Goal: Complete application form

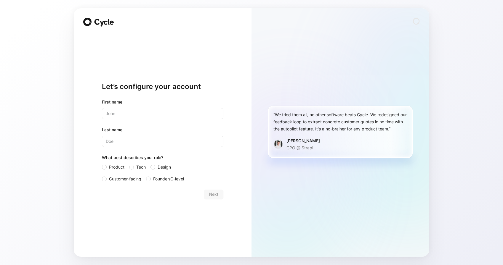
click at [149, 117] on input "text" at bounding box center [162, 113] width 121 height 11
click at [199, 140] on input "Last name" at bounding box center [162, 141] width 121 height 11
click at [145, 111] on input "[PERSON_NAME]" at bounding box center [162, 113] width 121 height 11
type input "[PERSON_NAME]"
click at [202, 140] on input "Last name" at bounding box center [162, 141] width 121 height 11
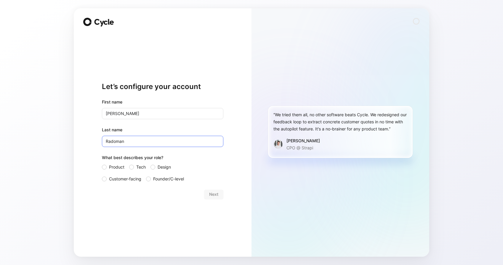
type input "Radoman"
click at [226, 156] on div "Let’s configure your account First name [PERSON_NAME] Last name [PERSON_NAME] W…" at bounding box center [163, 132] width 178 height 249
click at [105, 166] on div at bounding box center [104, 167] width 5 height 5
click at [102, 164] on input "Product" at bounding box center [102, 164] width 0 height 0
click at [213, 192] on span "Next" at bounding box center [213, 194] width 9 height 7
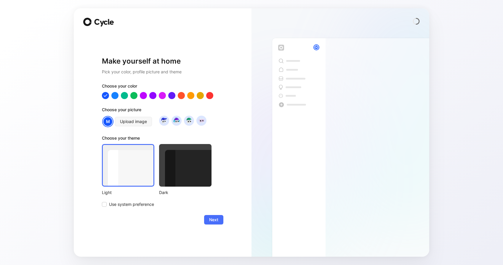
click at [140, 170] on div at bounding box center [128, 165] width 52 height 43
click at [216, 221] on span "Next" at bounding box center [213, 220] width 9 height 7
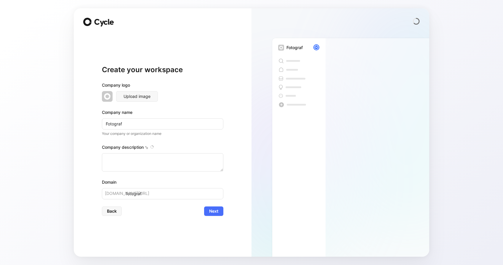
type textarea "Tierfotografie [PERSON_NAME] [DOMAIN_NAME] Turnierfotografie Reitsport Onlinesh…"
click at [211, 146] on div "Company description" at bounding box center [162, 148] width 121 height 9
click at [132, 122] on input "Fotograf" at bounding box center [162, 123] width 121 height 11
